Goal: Check status: Check status

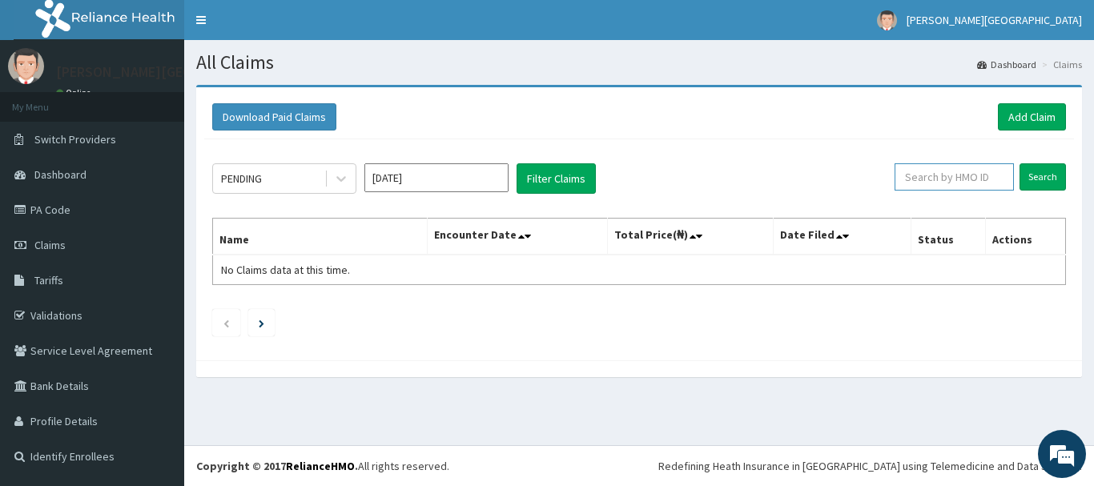
click at [949, 179] on input "text" at bounding box center [954, 176] width 119 height 27
paste input "TDP/10889/A"
click at [1043, 180] on input "Search" at bounding box center [1043, 176] width 46 height 27
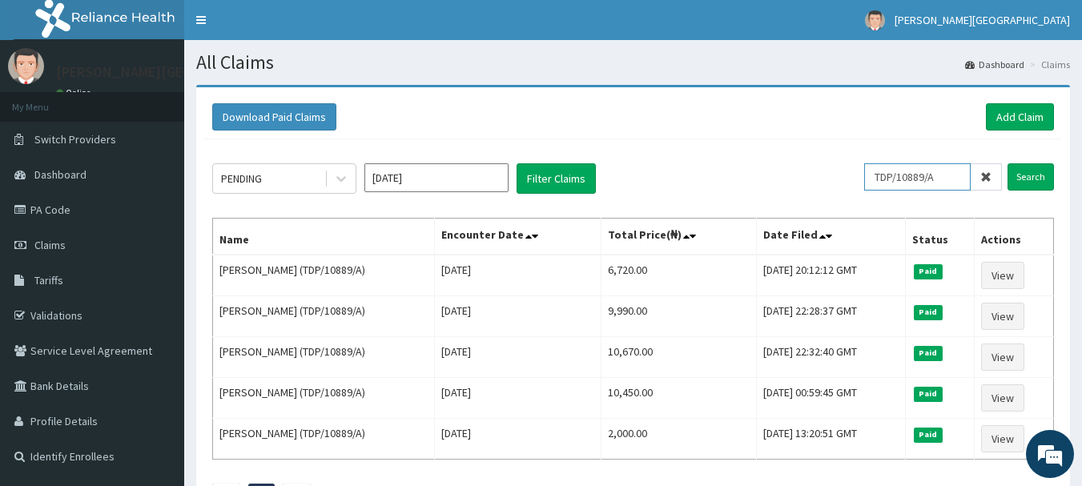
drag, startPoint x: 948, startPoint y: 175, endPoint x: 817, endPoint y: 165, distance: 131.0
click at [868, 167] on div "PENDING [DATE] Filter Claims TDP/10889/A Search" at bounding box center [633, 178] width 842 height 30
paste input "FBO/10045/B"
click at [1032, 180] on input "Search" at bounding box center [1031, 176] width 46 height 27
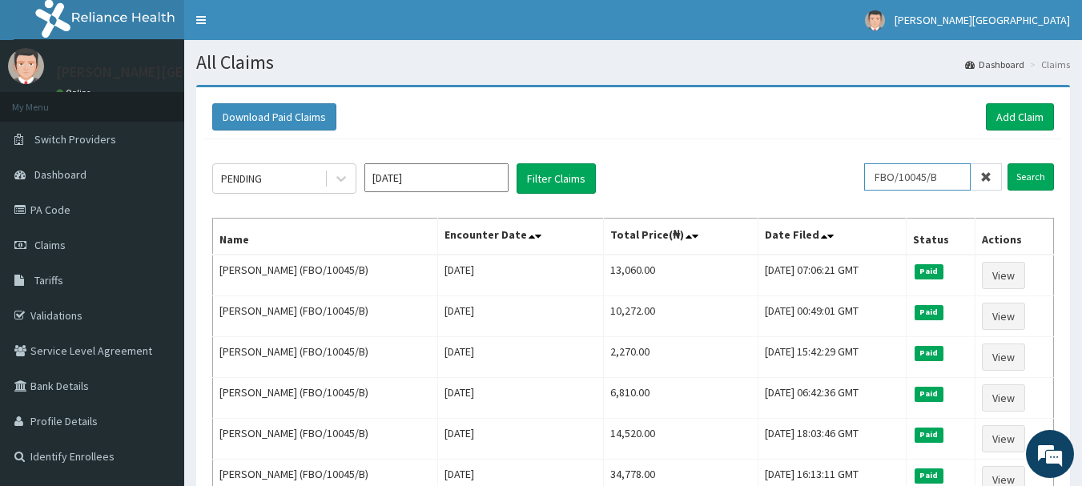
drag, startPoint x: 952, startPoint y: 176, endPoint x: 702, endPoint y: 155, distance: 250.9
click at [702, 155] on div "PENDING [DATE] Filter Claims FBO/10045/B Search Name Encounter Date Total Price…" at bounding box center [633, 455] width 858 height 633
paste input "SBG/10207/C"
type input "SBG/10207/C"
click at [1032, 186] on input "Search" at bounding box center [1031, 176] width 46 height 27
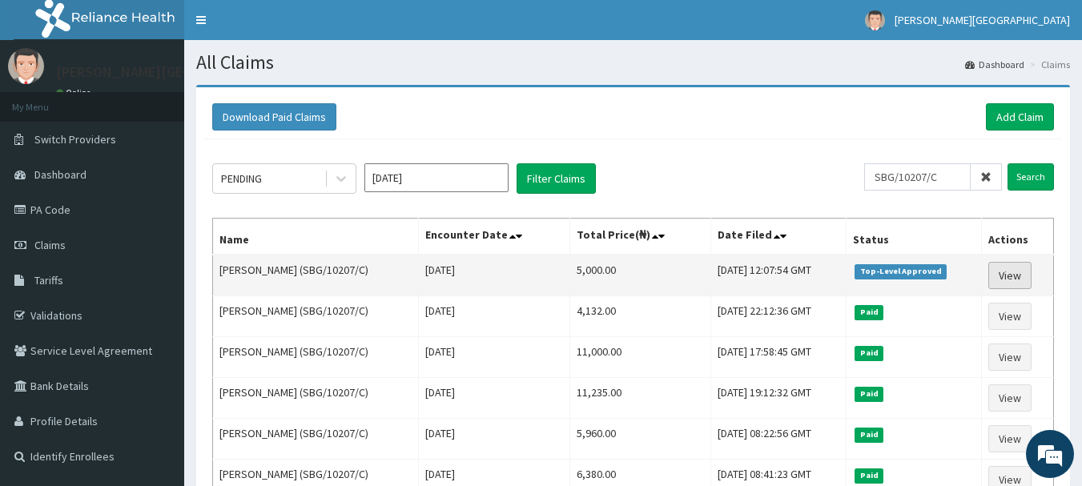
click at [1017, 273] on link "View" at bounding box center [1010, 275] width 43 height 27
